Goal: Task Accomplishment & Management: Complete application form

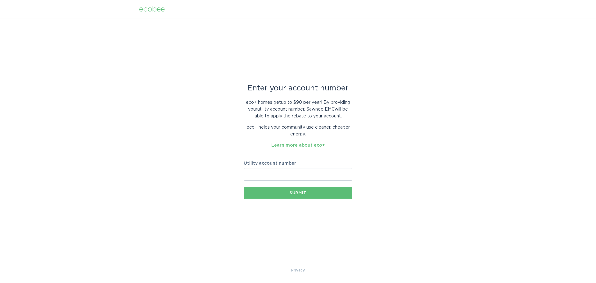
paste input "2265429000"
click at [248, 174] on input "2265429000" at bounding box center [298, 174] width 109 height 12
type input "2265429000"
click at [271, 192] on button "Submit" at bounding box center [298, 192] width 109 height 12
